Goal: Task Accomplishment & Management: Manage account settings

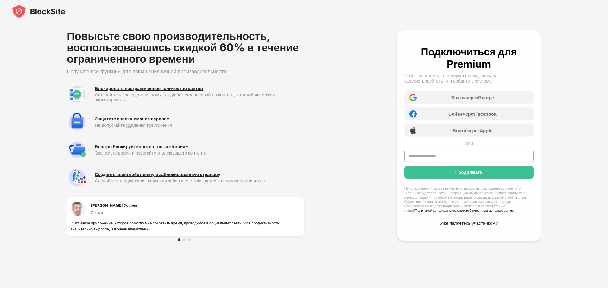
drag, startPoint x: 71, startPoint y: 10, endPoint x: 37, endPoint y: 11, distance: 33.9
click at [36, 12] on div at bounding box center [304, 11] width 608 height 23
drag, startPoint x: 64, startPoint y: 9, endPoint x: 34, endPoint y: 12, distance: 30.2
click at [34, 12] on div at bounding box center [304, 11] width 608 height 23
click at [185, 240] on div at bounding box center [184, 240] width 3 height 3
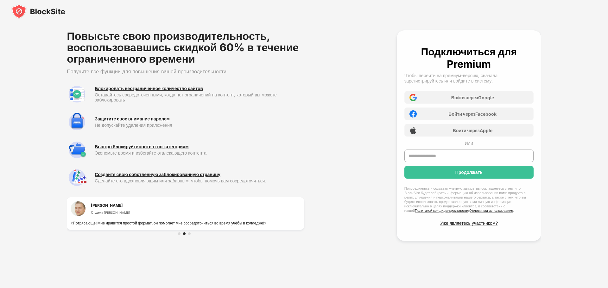
click at [189, 234] on div at bounding box center [189, 234] width 3 height 3
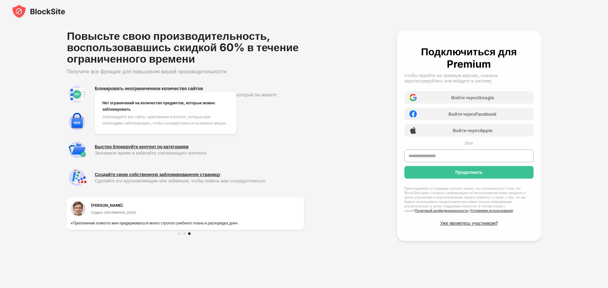
click at [136, 87] on font "Блокировать неограниченное количество сайтов" at bounding box center [149, 88] width 108 height 5
click at [128, 90] on font "Блокировать неограниченное количество сайтов" at bounding box center [149, 88] width 108 height 5
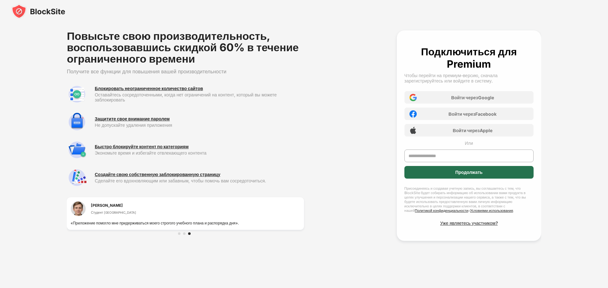
click at [459, 171] on font "Продолжать" at bounding box center [468, 172] width 27 height 5
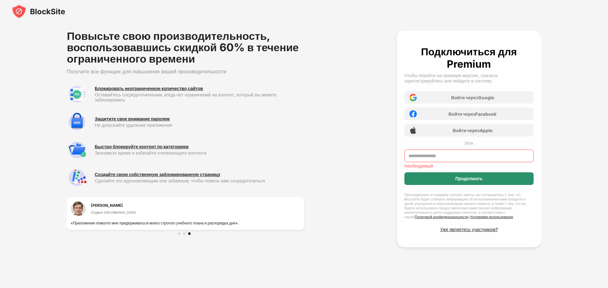
click at [463, 177] on font "Продолжать" at bounding box center [468, 178] width 27 height 5
click at [463, 178] on font "Продолжать" at bounding box center [468, 178] width 27 height 5
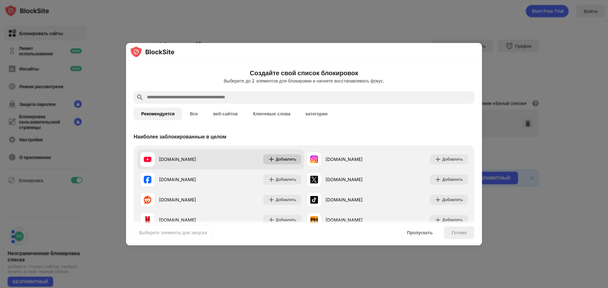
click at [284, 159] on font "Добавлять" at bounding box center [286, 159] width 21 height 5
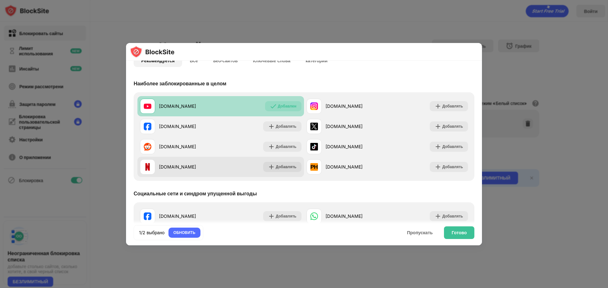
scroll to position [63, 0]
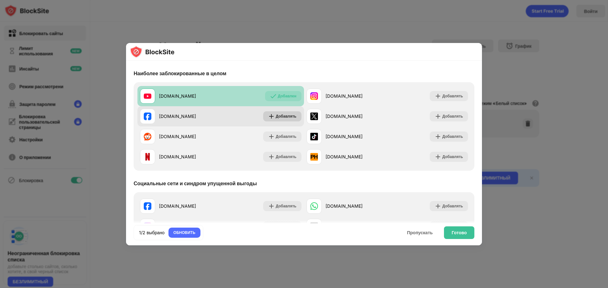
click at [281, 114] on font "Добавлять" at bounding box center [286, 116] width 21 height 5
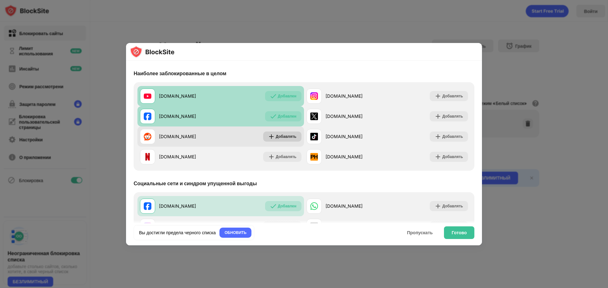
click at [285, 137] on font "Добавлять" at bounding box center [286, 136] width 21 height 5
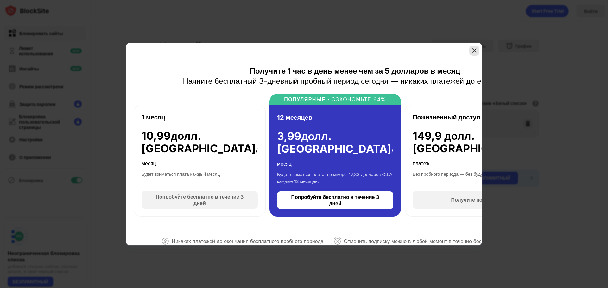
click at [475, 50] on img at bounding box center [474, 50] width 6 height 6
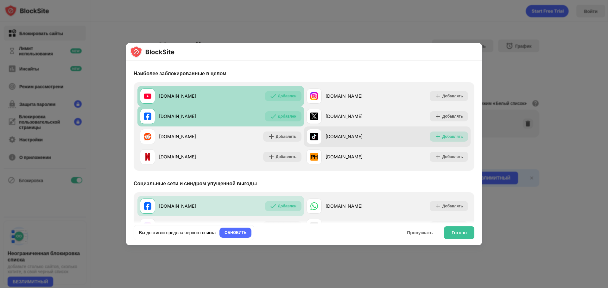
drag, startPoint x: 443, startPoint y: 136, endPoint x: 446, endPoint y: 138, distance: 3.6
click at [443, 136] on font "Добавлять" at bounding box center [452, 136] width 21 height 5
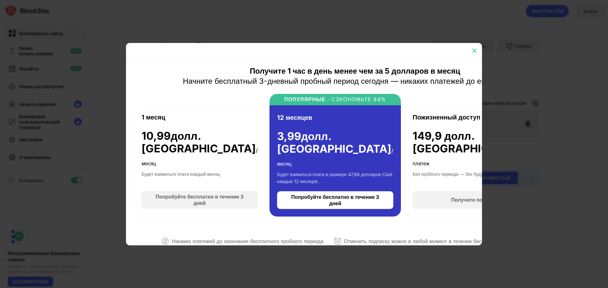
click at [474, 50] on img at bounding box center [474, 50] width 6 height 6
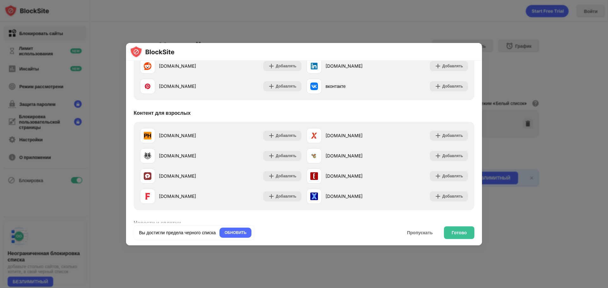
scroll to position [253, 0]
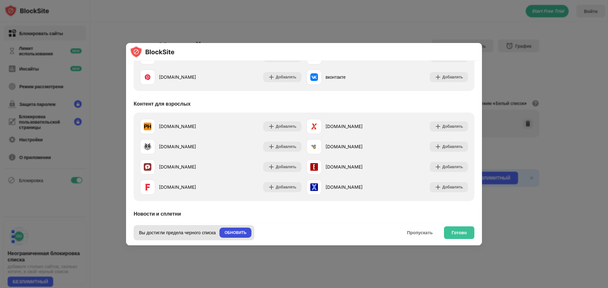
click at [243, 234] on font "ОБНОВИТЬ" at bounding box center [236, 233] width 22 height 5
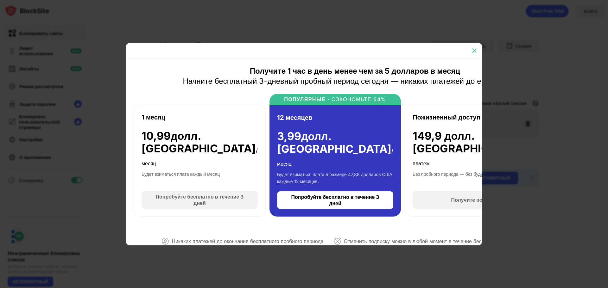
click at [474, 50] on img at bounding box center [474, 50] width 6 height 6
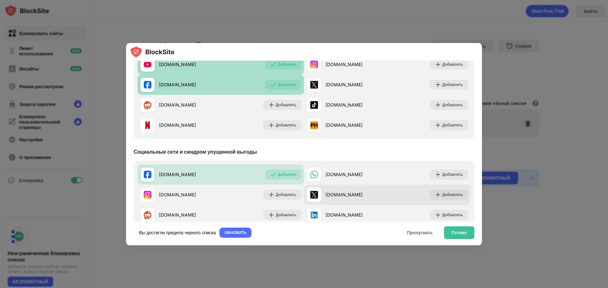
scroll to position [63, 0]
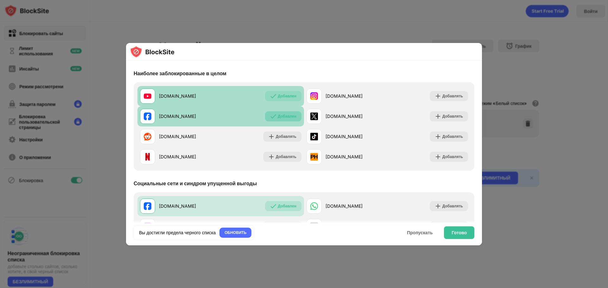
click at [281, 117] on font "Добавлен" at bounding box center [287, 116] width 19 height 5
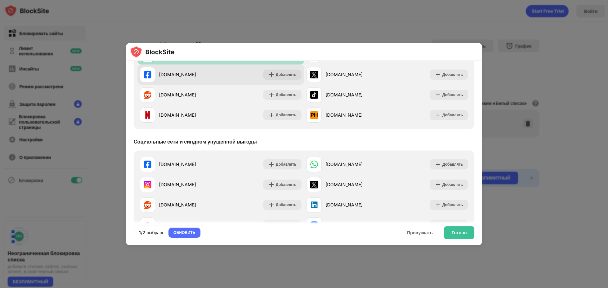
scroll to position [95, 0]
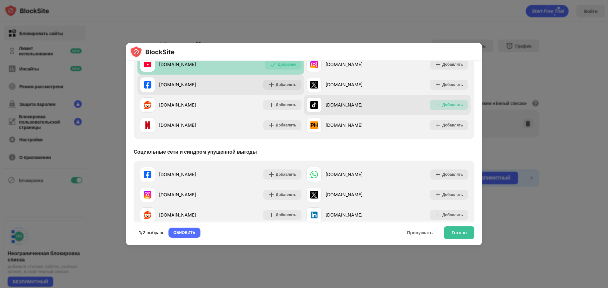
click at [445, 104] on font "Добавлять" at bounding box center [452, 105] width 21 height 5
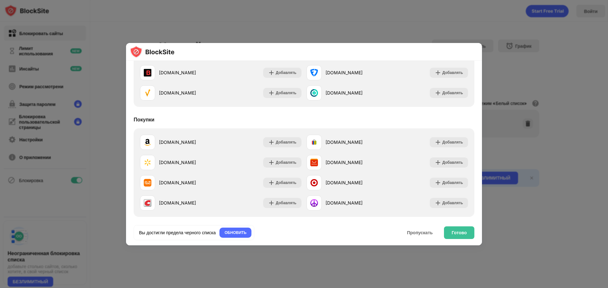
scroll to position [682, 0]
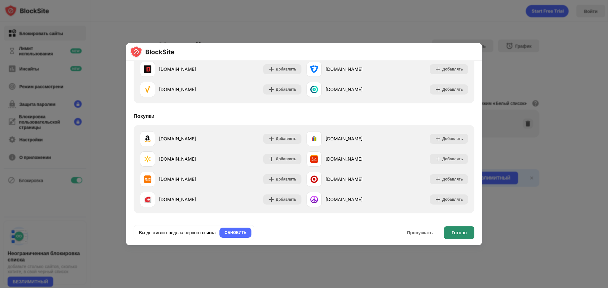
click at [462, 232] on font "Готово" at bounding box center [459, 232] width 15 height 5
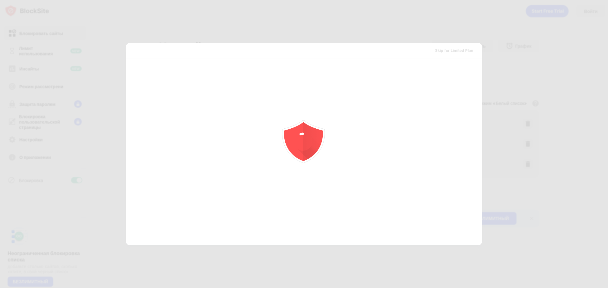
scroll to position [0, 0]
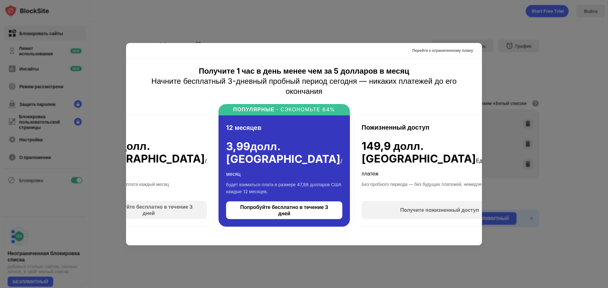
click at [418, 20] on div at bounding box center [304, 144] width 608 height 288
drag, startPoint x: 544, startPoint y: 138, endPoint x: 561, endPoint y: 146, distance: 18.7
click at [561, 144] on div at bounding box center [304, 144] width 608 height 288
click at [448, 50] on font "Перейти к ограниченному плану" at bounding box center [442, 50] width 61 height 5
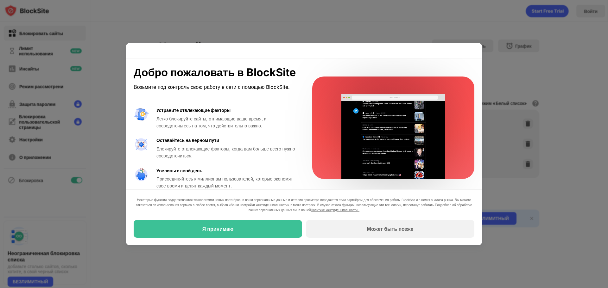
scroll to position [30, 0]
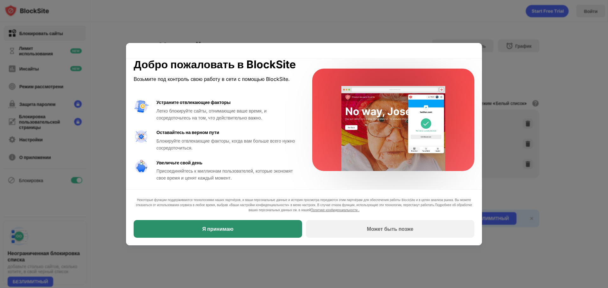
click at [269, 229] on div "Я принимаю" at bounding box center [218, 229] width 168 height 18
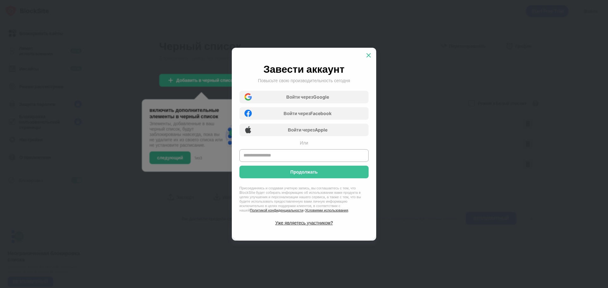
drag, startPoint x: 368, startPoint y: 54, endPoint x: 414, endPoint y: 128, distance: 87.5
click at [368, 55] on img at bounding box center [368, 55] width 6 height 6
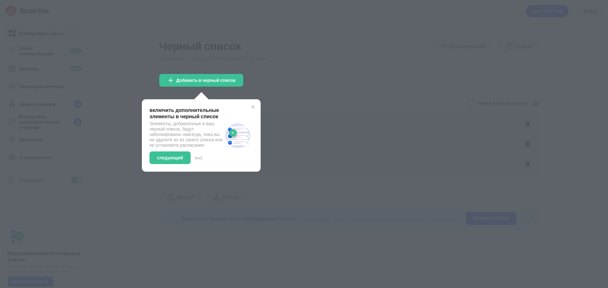
click at [295, 90] on div at bounding box center [304, 144] width 608 height 288
click at [205, 83] on font "Добавить в черный список" at bounding box center [205, 80] width 59 height 5
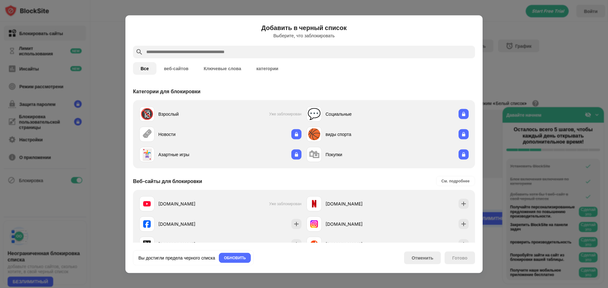
click at [177, 69] on font "веб-сайтов" at bounding box center [176, 68] width 25 height 5
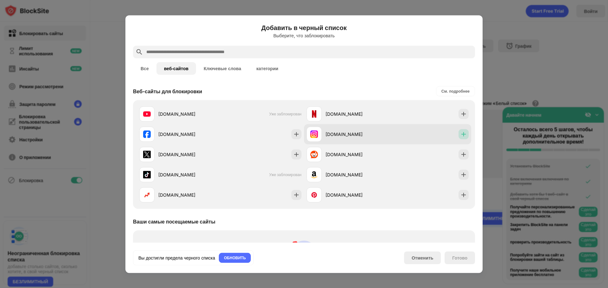
click at [460, 135] on img at bounding box center [463, 134] width 6 height 6
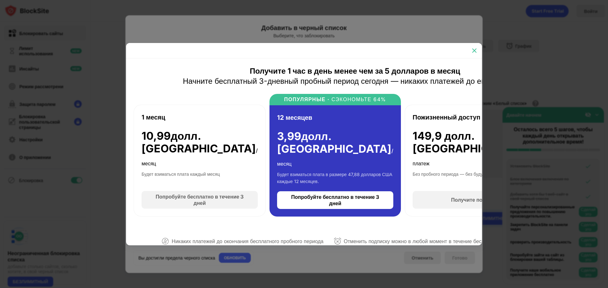
click at [475, 49] on div at bounding box center [474, 51] width 10 height 10
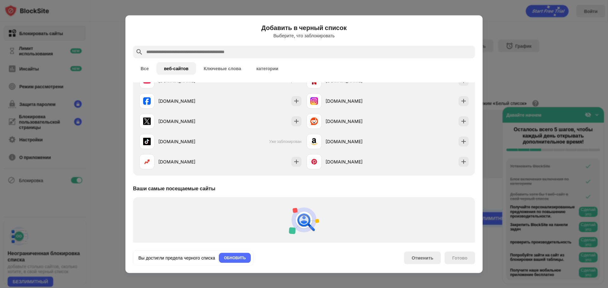
scroll to position [70, 0]
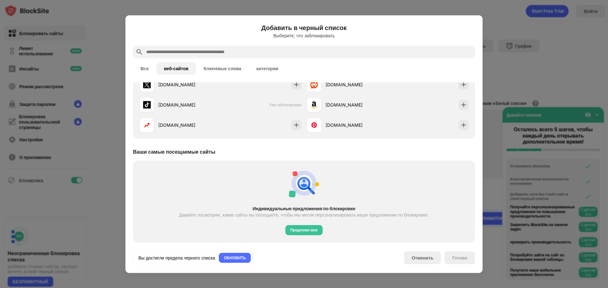
click at [457, 256] on font "Готово" at bounding box center [459, 257] width 15 height 5
